Goal: Information Seeking & Learning: Learn about a topic

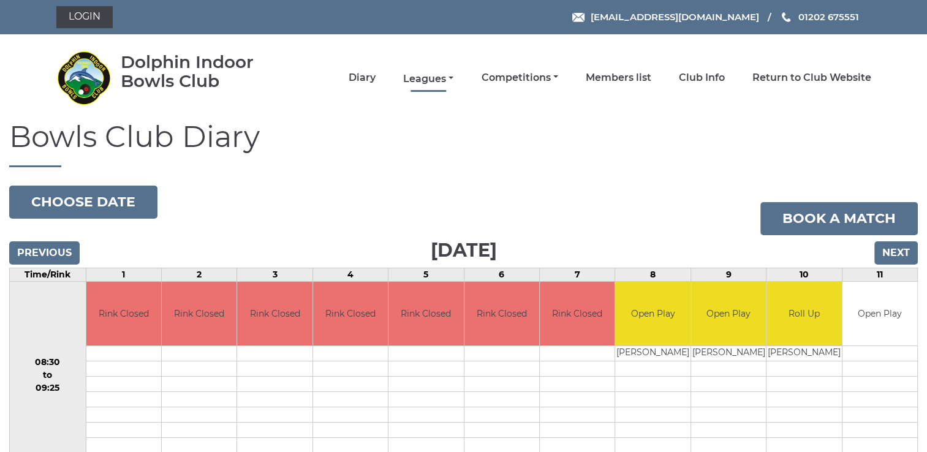
click at [429, 75] on link "Leagues" at bounding box center [428, 78] width 50 height 13
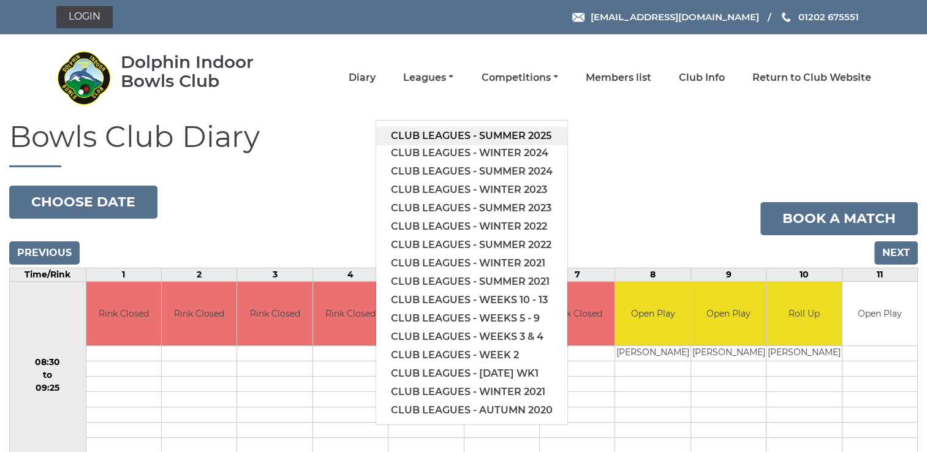
click at [442, 138] on link "Club leagues - Summer 2025" at bounding box center [471, 136] width 191 height 18
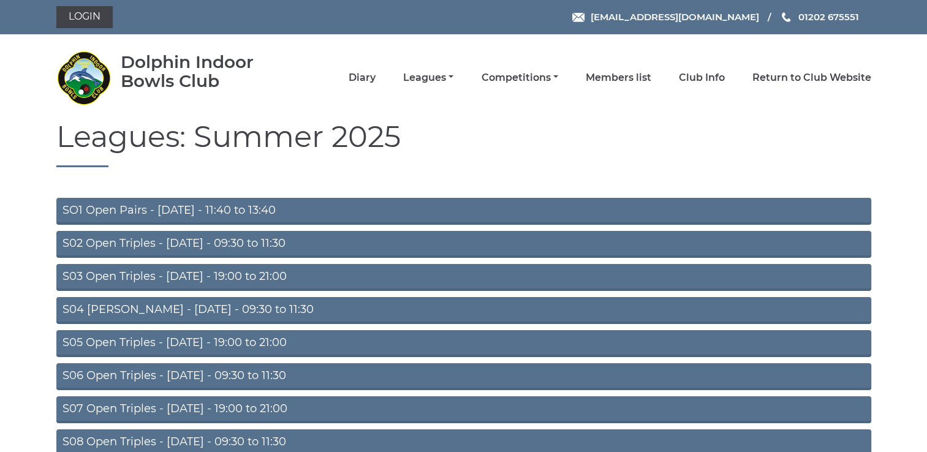
click at [199, 274] on link "S03 Open Triples - Tuesday - 19:00 to 21:00" at bounding box center [463, 277] width 815 height 27
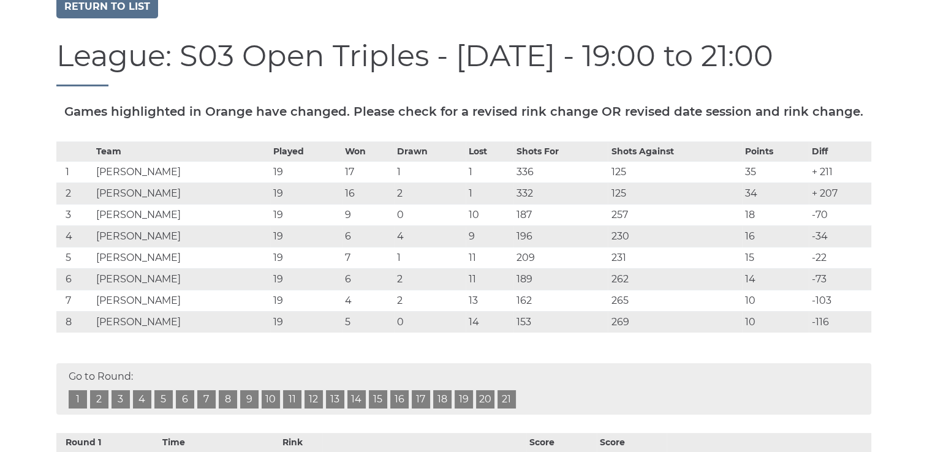
scroll to position [129, 0]
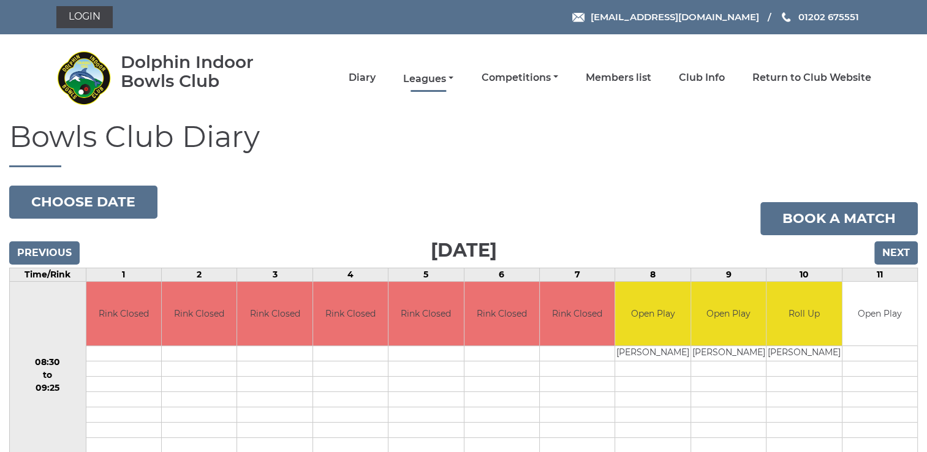
click at [426, 78] on link "Leagues" at bounding box center [428, 78] width 50 height 13
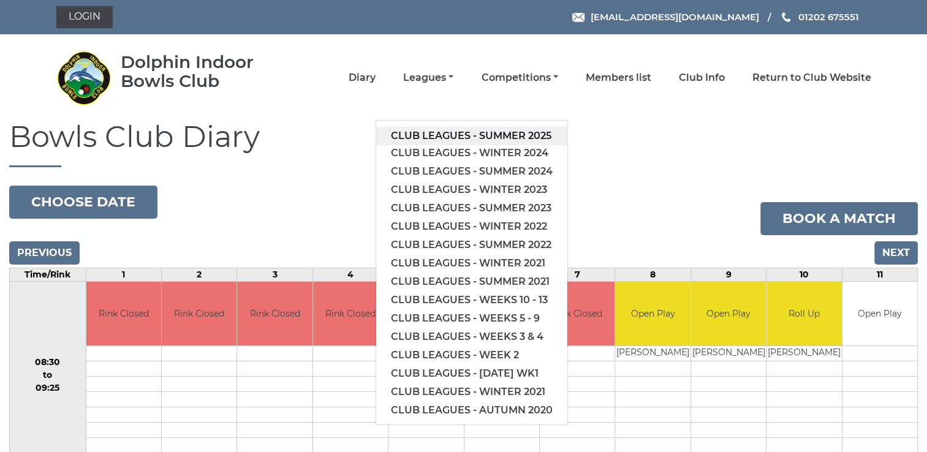
click at [429, 134] on link "Club leagues - Summer 2025" at bounding box center [471, 136] width 191 height 18
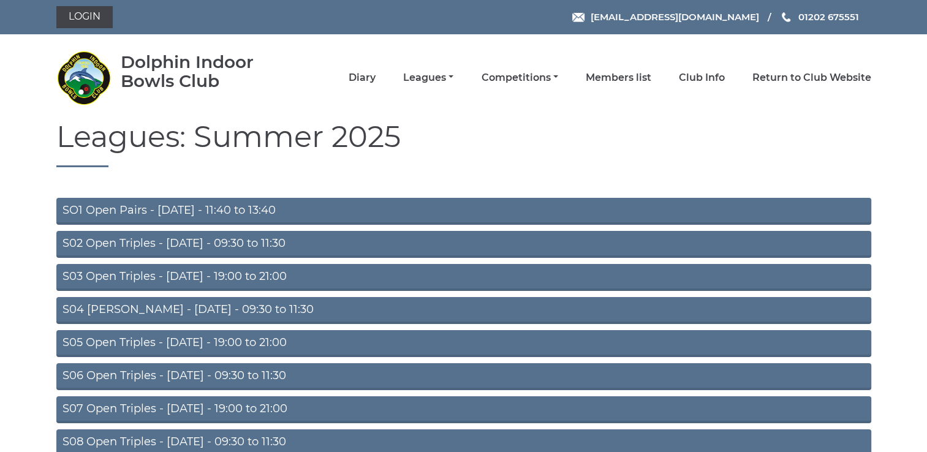
click at [211, 341] on link "S05 Open Triples - Wednesday - 19:00 to 21:00" at bounding box center [463, 343] width 815 height 27
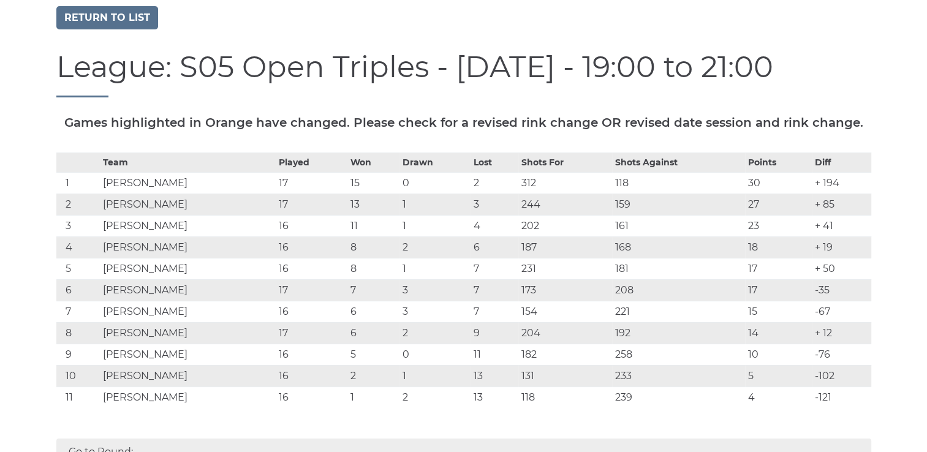
scroll to position [105, 0]
